Goal: Check status: Check status

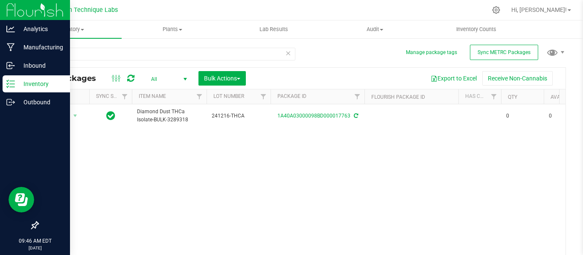
click at [17, 84] on p "Inventory" at bounding box center [40, 84] width 51 height 10
click at [13, 50] on icon at bounding box center [11, 47] width 8 height 9
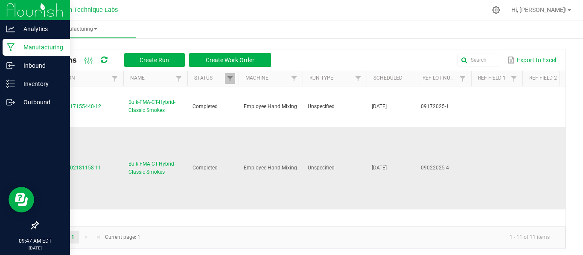
click at [276, 144] on td "Employee Hand Mixing" at bounding box center [270, 169] width 64 height 83
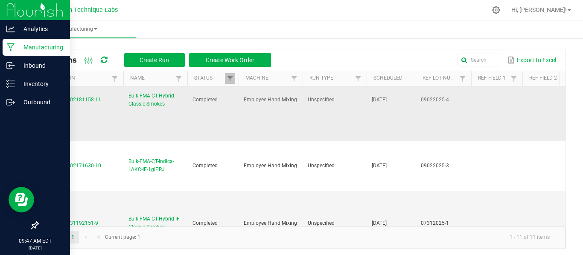
scroll to position [85, 0]
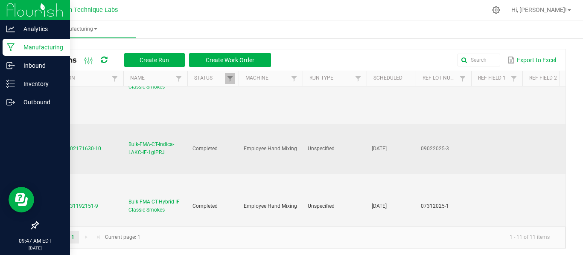
click at [143, 154] on span "Bulk-FMA-CT-Indica-LAKC-IF-1gIPRJ" at bounding box center [155, 149] width 54 height 16
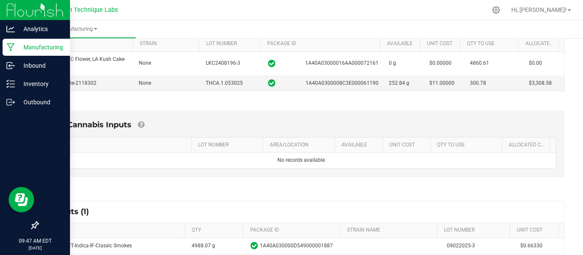
scroll to position [163, 0]
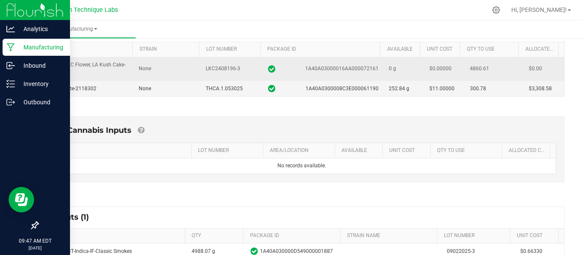
drag, startPoint x: 369, startPoint y: 69, endPoint x: 351, endPoint y: 66, distance: 18.7
click at [351, 66] on span "1A40A03000016AA000072161" at bounding box center [341, 69] width 73 height 8
copy span "0072161"
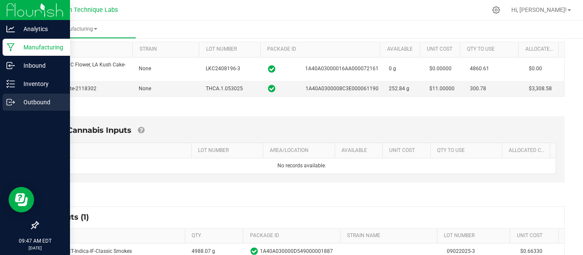
click at [35, 97] on p "Outbound" at bounding box center [40, 102] width 51 height 10
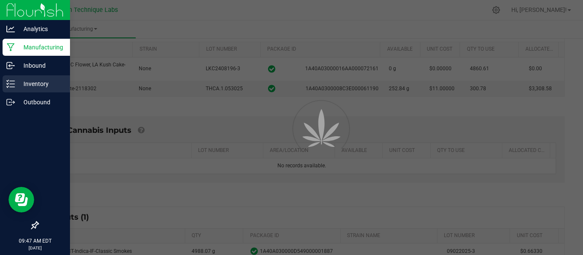
drag, startPoint x: 35, startPoint y: 97, endPoint x: 38, endPoint y: 90, distance: 8.0
click at [38, 90] on nav "Analytics Manufacturing Inbound Inventory Outbound 09:47 AM EDT [DATE] 09/24" at bounding box center [35, 127] width 70 height 255
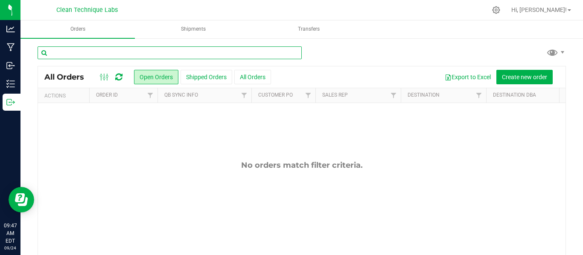
click at [103, 49] on input "text" at bounding box center [170, 52] width 264 height 13
paste input "0072161"
type input "0072161"
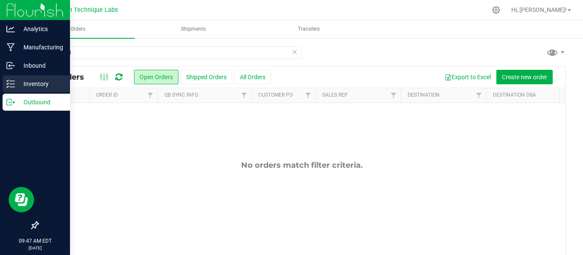
click at [14, 87] on line at bounding box center [12, 87] width 5 height 0
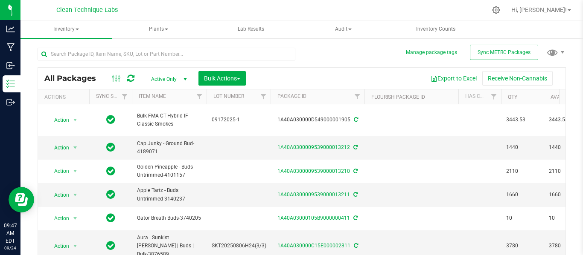
click at [176, 81] on span "Active Only" at bounding box center [167, 79] width 47 height 12
click at [157, 136] on li "All" at bounding box center [167, 131] width 46 height 13
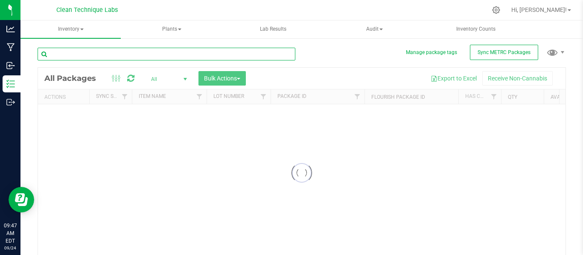
click at [158, 56] on input "text" at bounding box center [167, 54] width 258 height 13
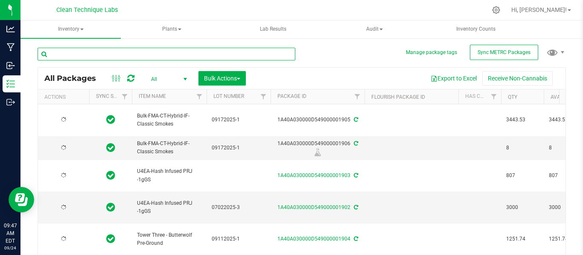
paste input "0072161"
type input "0072161"
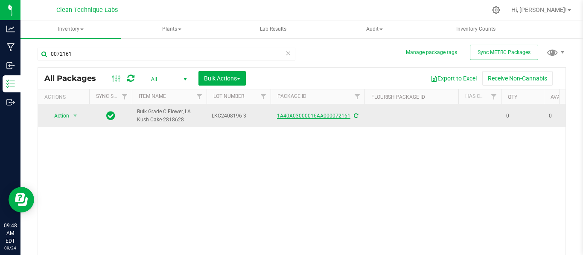
click at [312, 115] on link "1A40A03000016AA000072161" at bounding box center [313, 116] width 73 height 6
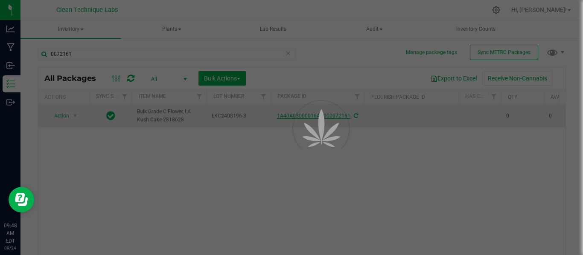
click at [312, 115] on main "Inventory All packages All inventory Waste log Create inventory Plants All plan…" at bounding box center [301, 137] width 562 height 235
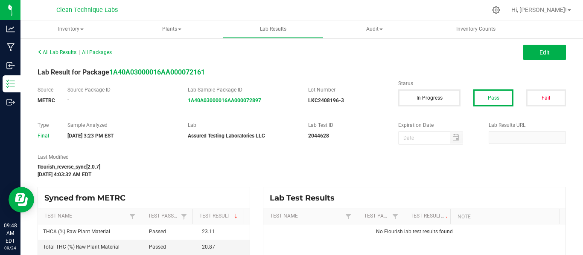
drag, startPoint x: 168, startPoint y: 157, endPoint x: 164, endPoint y: 153, distance: 5.1
click at [164, 153] on div "All Lab Results | All Packages Edit Lab Result for Package 1A40A03000016AA00007…" at bounding box center [302, 159] width 528 height 226
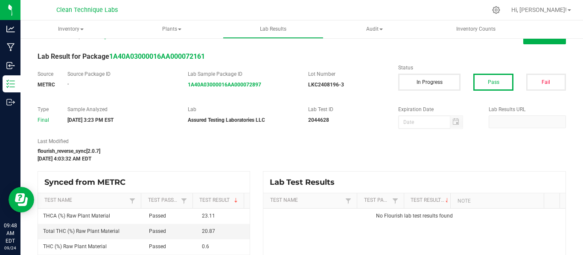
scroll to position [26, 0]
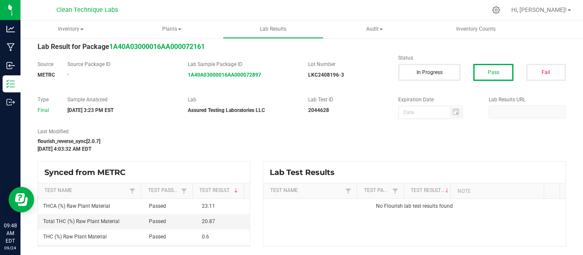
click at [174, 72] on div "Source Package ID -" at bounding box center [121, 69] width 120 height 17
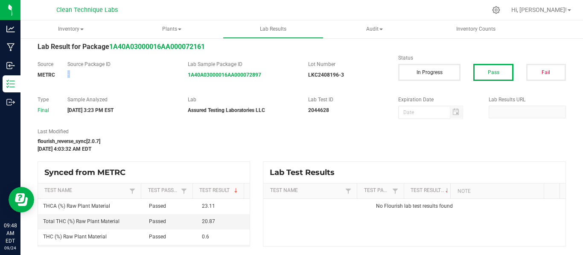
click at [174, 72] on div "Source Package ID -" at bounding box center [121, 69] width 120 height 17
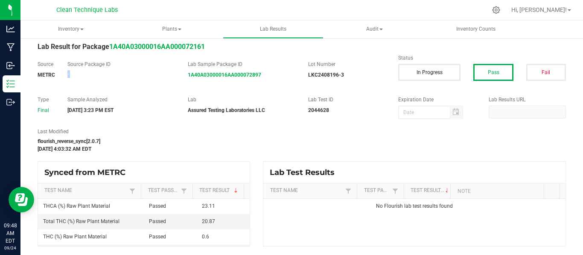
click at [174, 72] on div "Source Package ID -" at bounding box center [121, 69] width 120 height 17
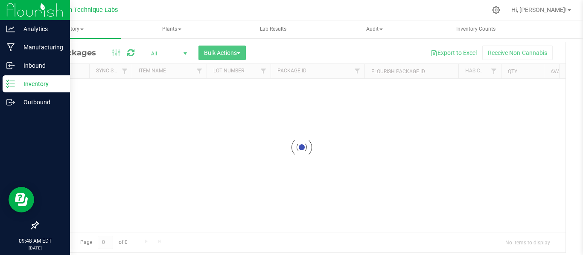
scroll to position [19, 0]
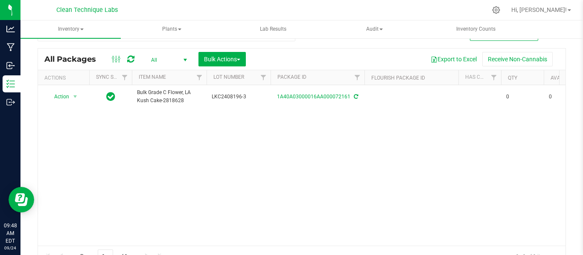
scroll to position [42, 0]
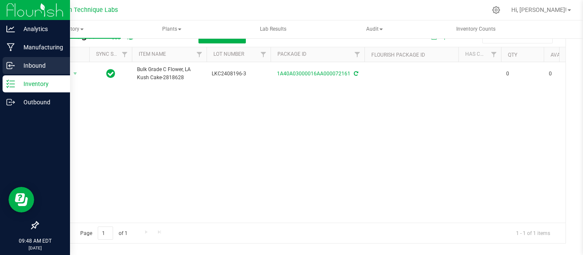
click at [12, 58] on div "Inbound" at bounding box center [36, 65] width 67 height 17
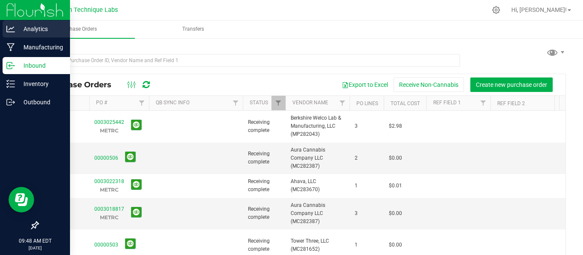
click at [28, 23] on div "Analytics" at bounding box center [36, 28] width 67 height 17
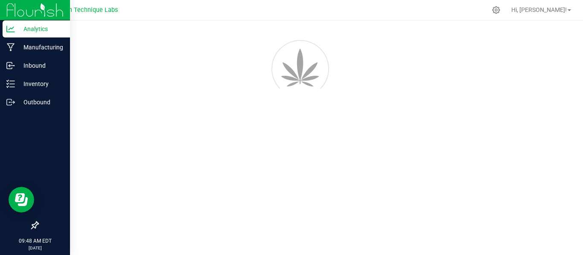
click at [28, 23] on div "Analytics" at bounding box center [36, 28] width 67 height 17
drag, startPoint x: 16, startPoint y: 24, endPoint x: 52, endPoint y: 25, distance: 36.3
click at [16, 24] on p "Analytics" at bounding box center [40, 29] width 51 height 10
